Goal: Information Seeking & Learning: Learn about a topic

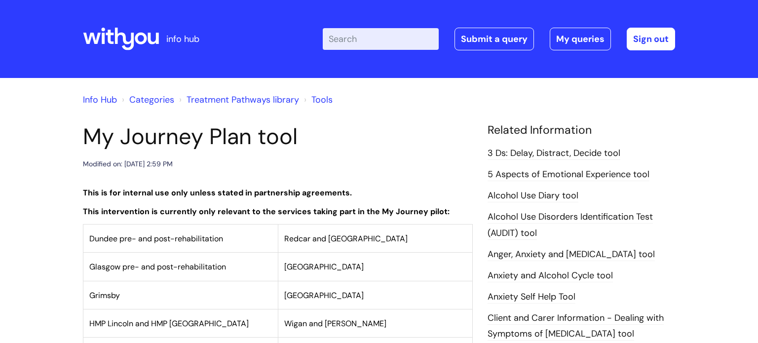
click at [131, 41] on icon at bounding box center [124, 39] width 19 height 23
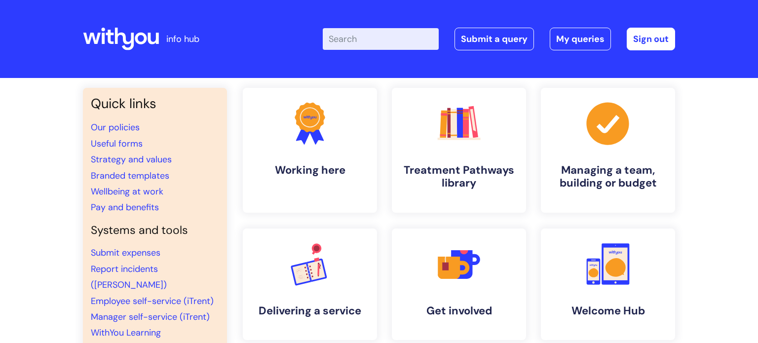
click at [372, 39] on input "Enter your search term here..." at bounding box center [381, 39] width 116 height 22
type input "audit"
click button "Search" at bounding box center [0, 0] width 0 height 0
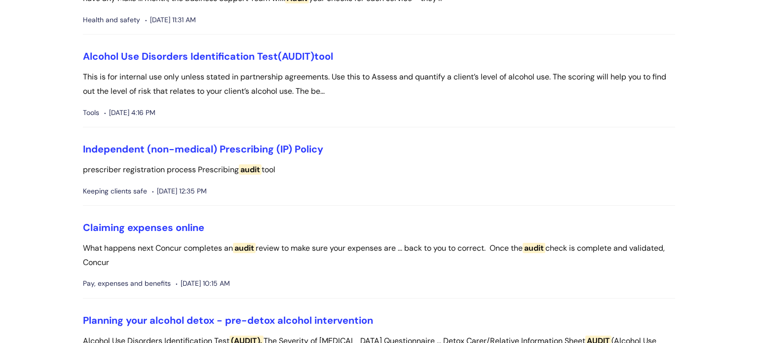
scroll to position [254, 0]
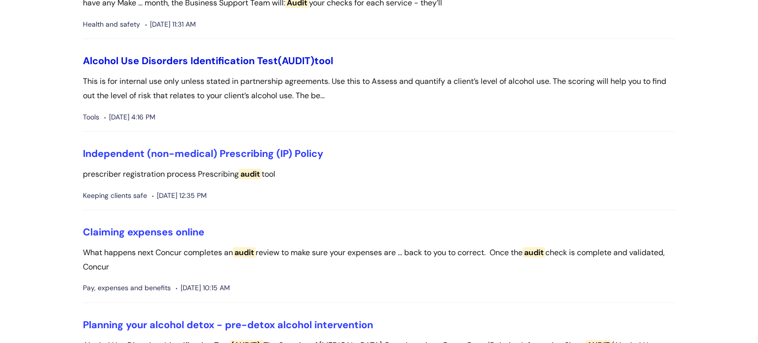
click at [271, 60] on link "Alcohol Use Disorders Identification Test (AUDIT) tool" at bounding box center [208, 60] width 250 height 13
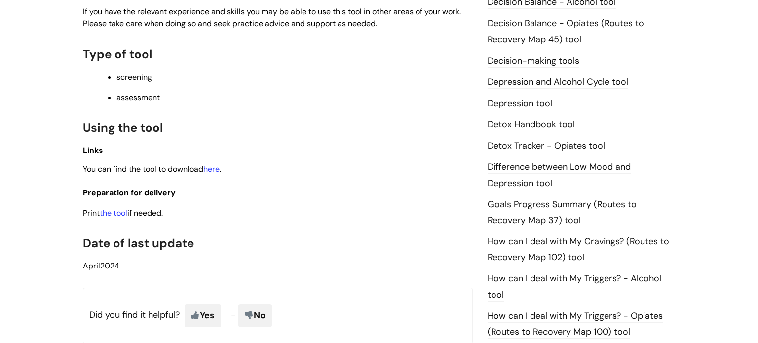
scroll to position [483, 0]
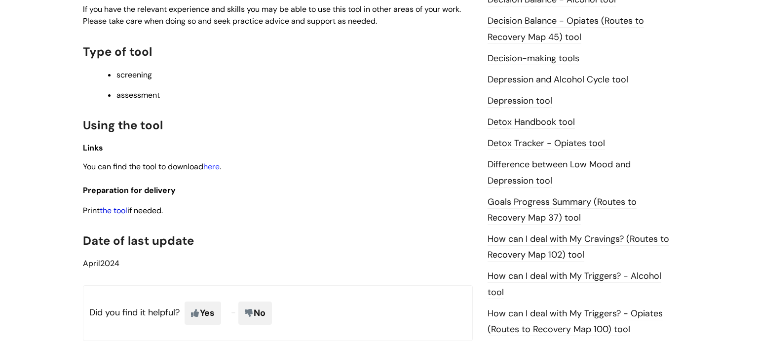
click at [123, 216] on link "the tool" at bounding box center [114, 210] width 28 height 10
